Goal: Task Accomplishment & Management: Use online tool/utility

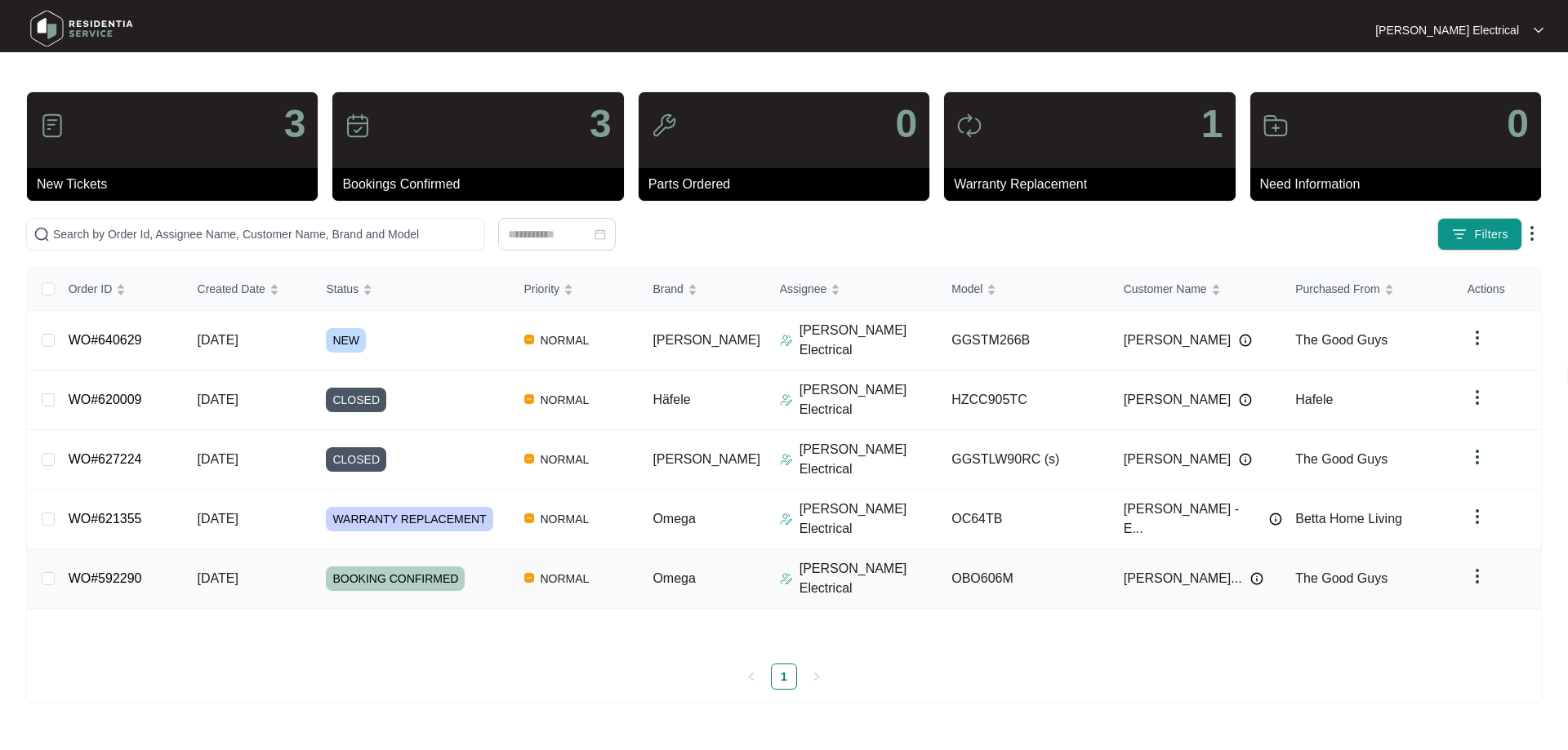
click at [126, 571] on link "WO#592290" at bounding box center [106, 578] width 73 height 14
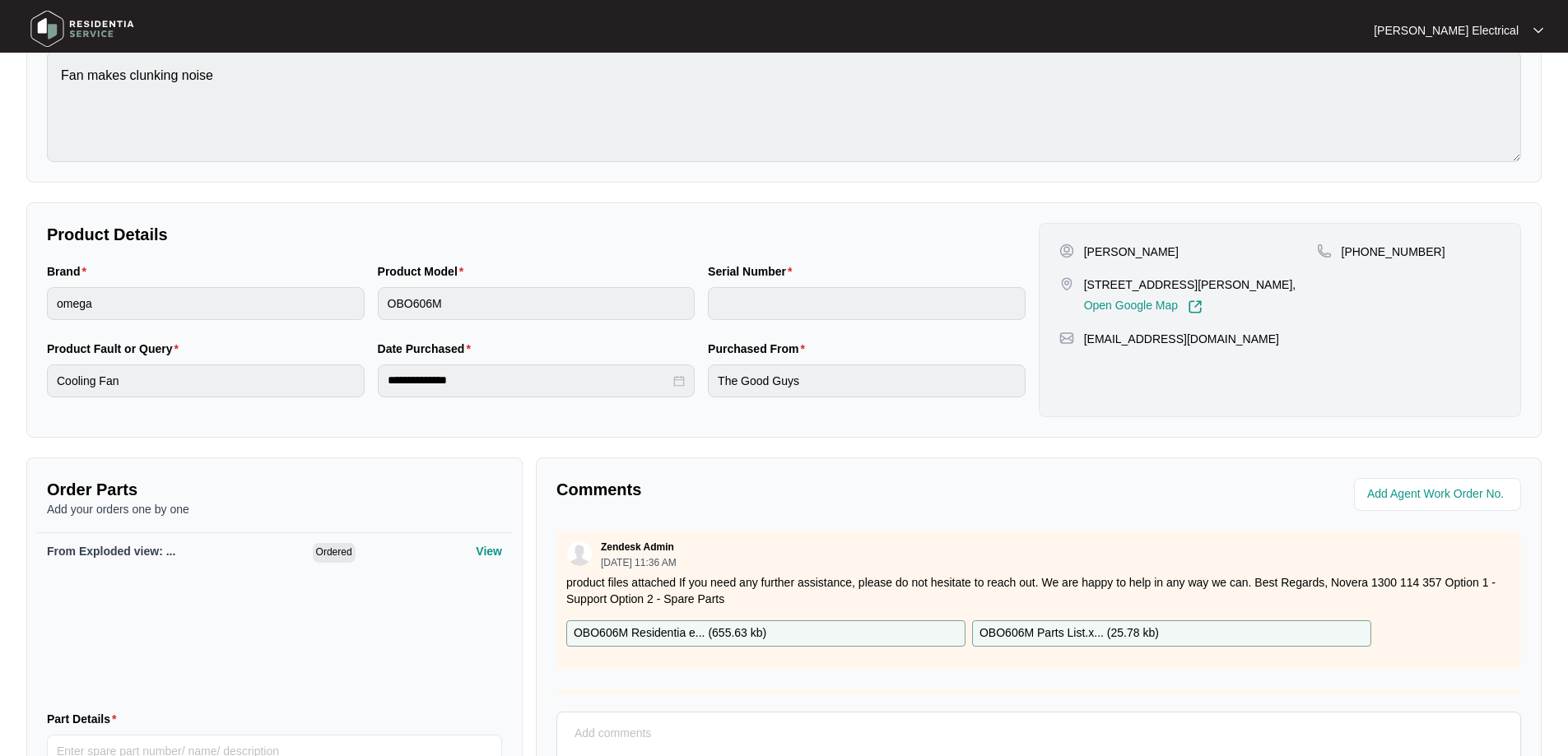
scroll to position [339, 0]
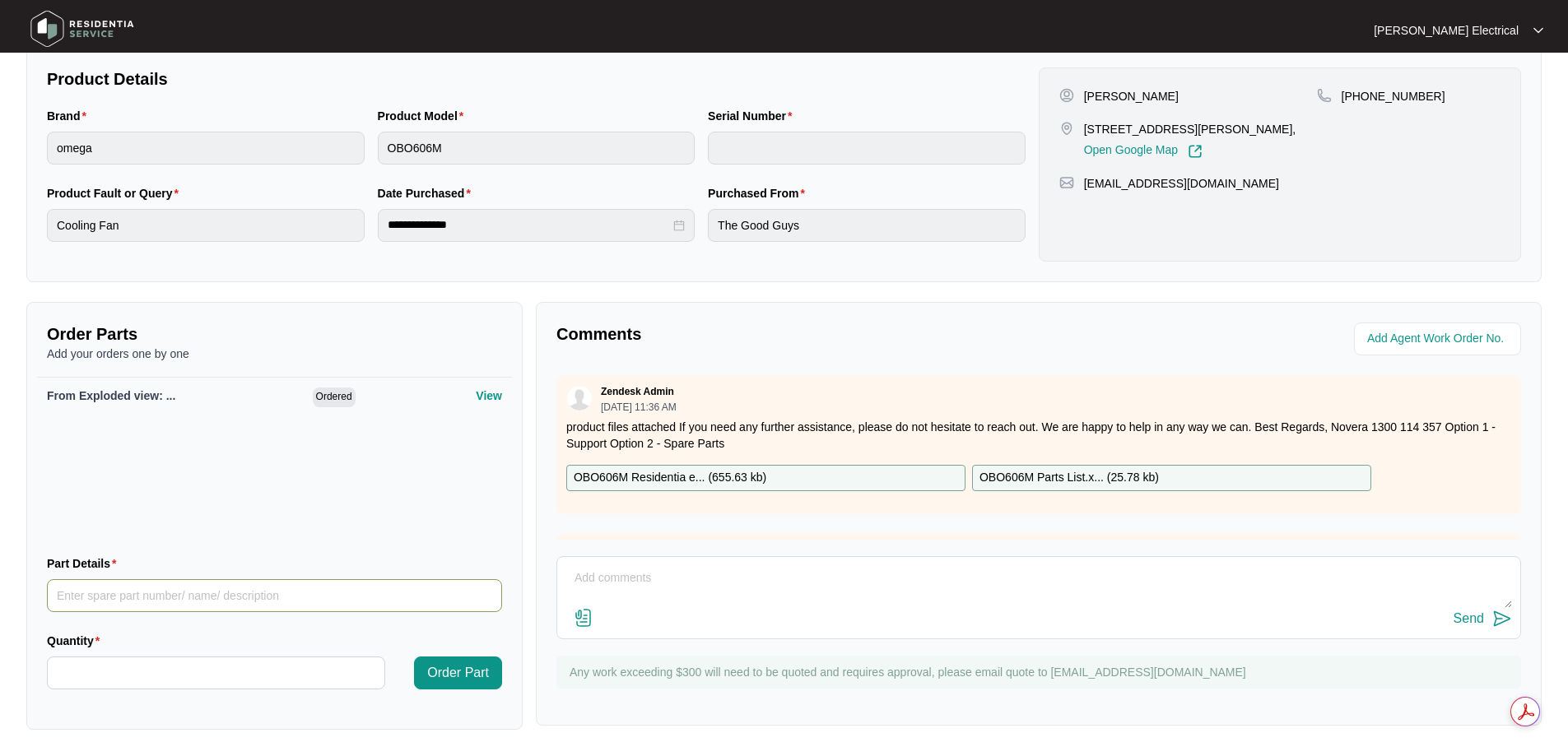
click at [124, 592] on input "Part Details" at bounding box center [275, 596] width 455 height 33
type input "#5"
click at [185, 660] on input "Quantity" at bounding box center [216, 673] width 336 height 31
type input "*"
click at [471, 668] on span "Order Part" at bounding box center [458, 673] width 62 height 20
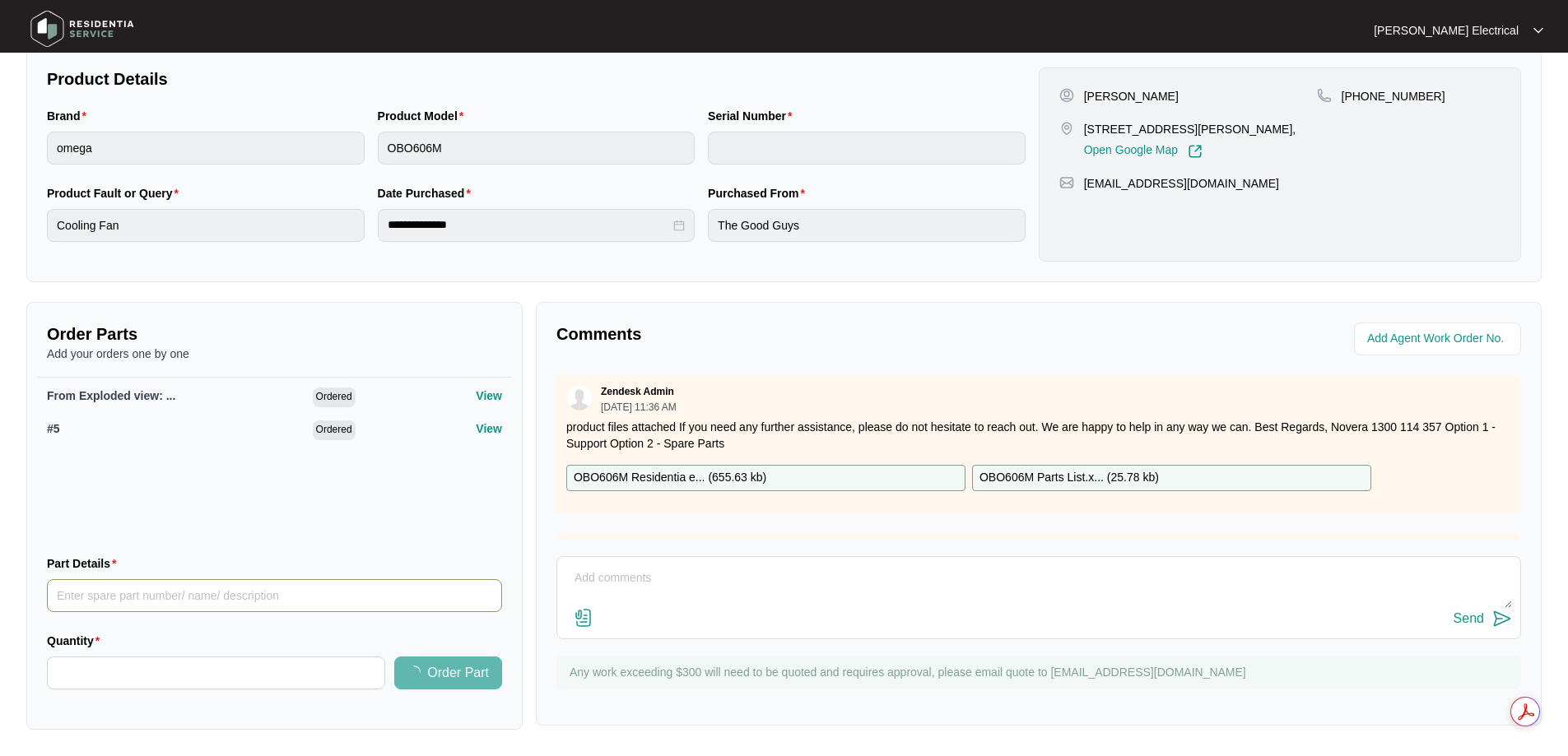
click at [83, 590] on input "Part Details" at bounding box center [275, 596] width 455 height 33
type input "#6"
click at [128, 667] on input "Quantity" at bounding box center [216, 673] width 336 height 31
type input "*"
click at [444, 661] on button "Order Part" at bounding box center [457, 673] width 88 height 33
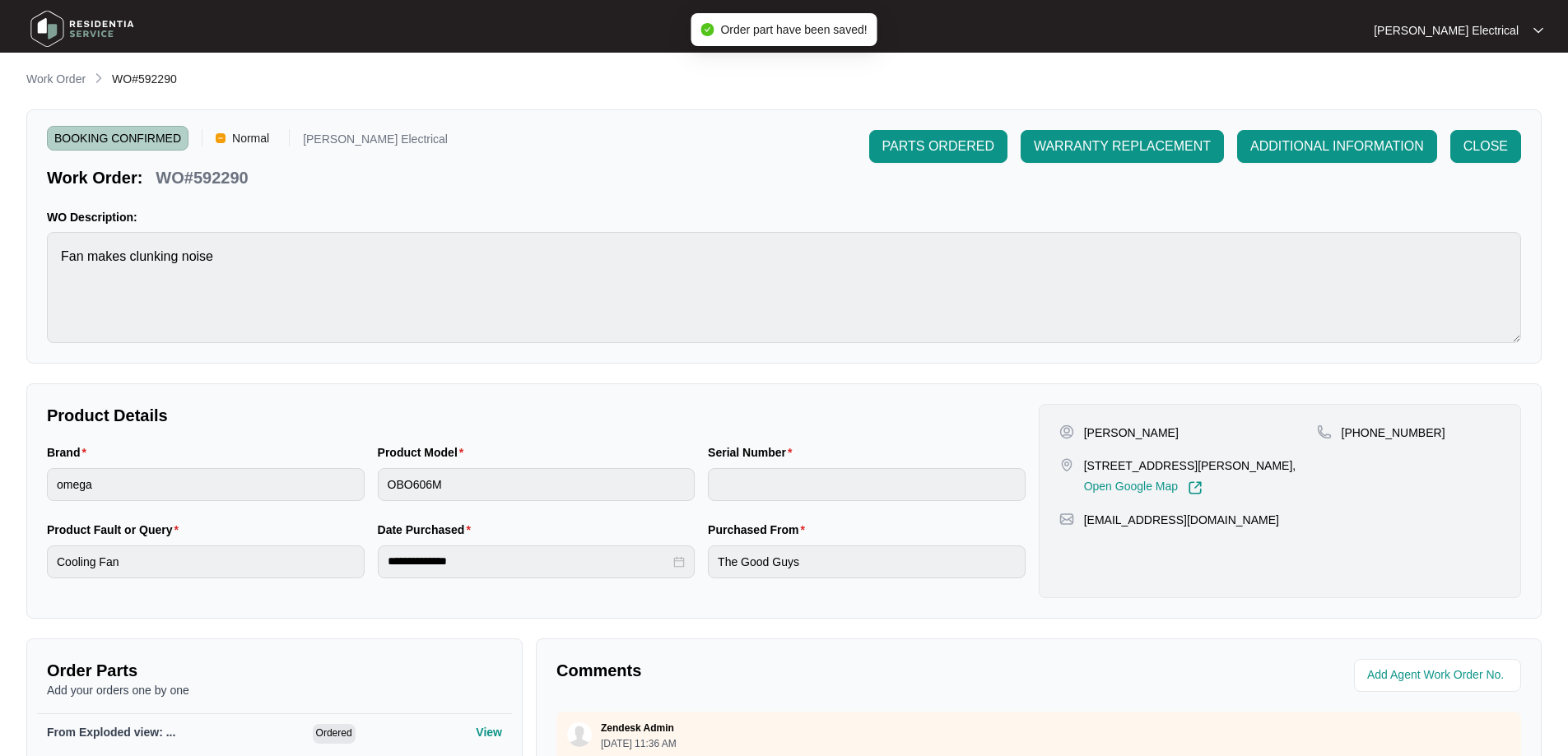
scroll to position [0, 0]
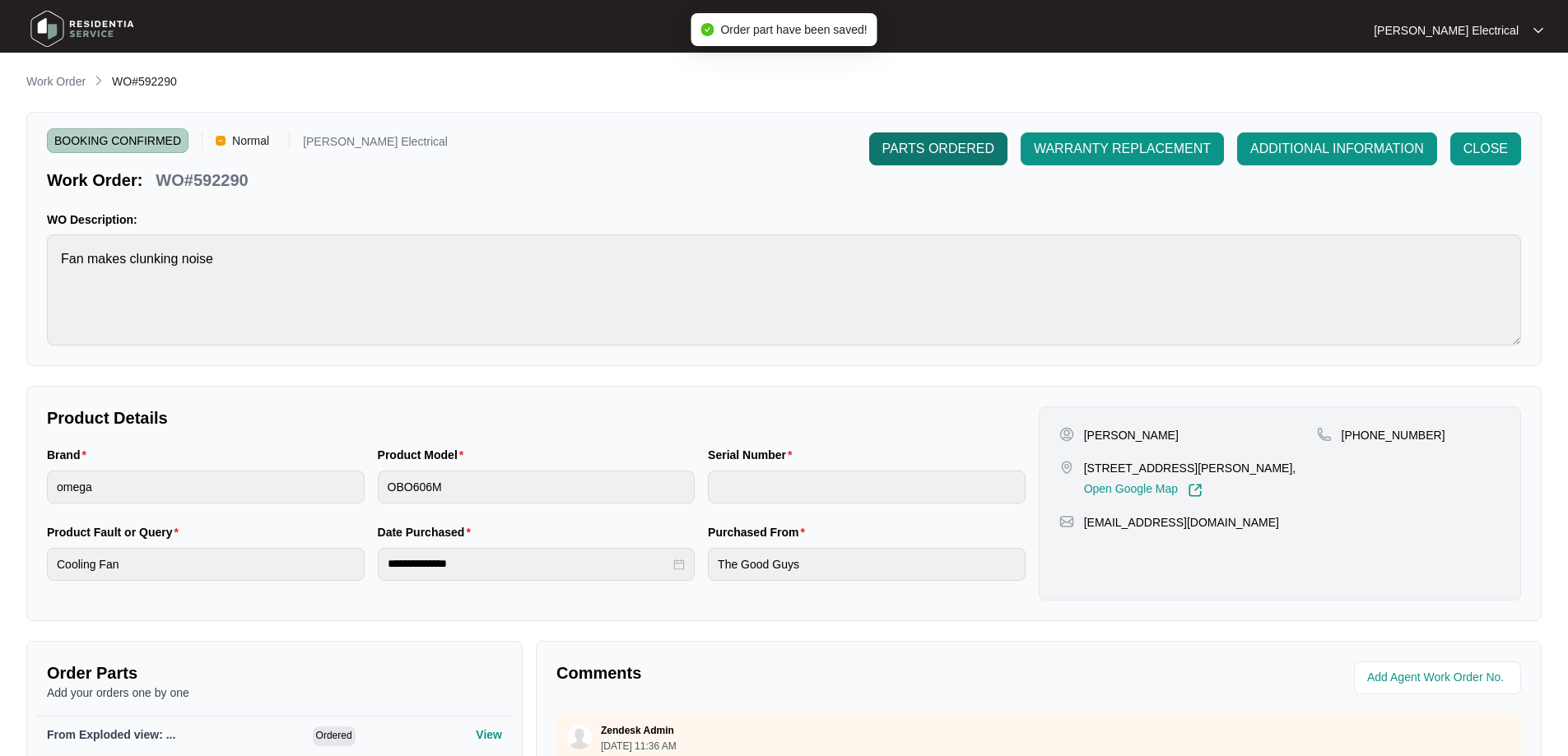
click at [926, 144] on span "PARTS ORDERED" at bounding box center [938, 148] width 112 height 20
